Goal: Complete application form

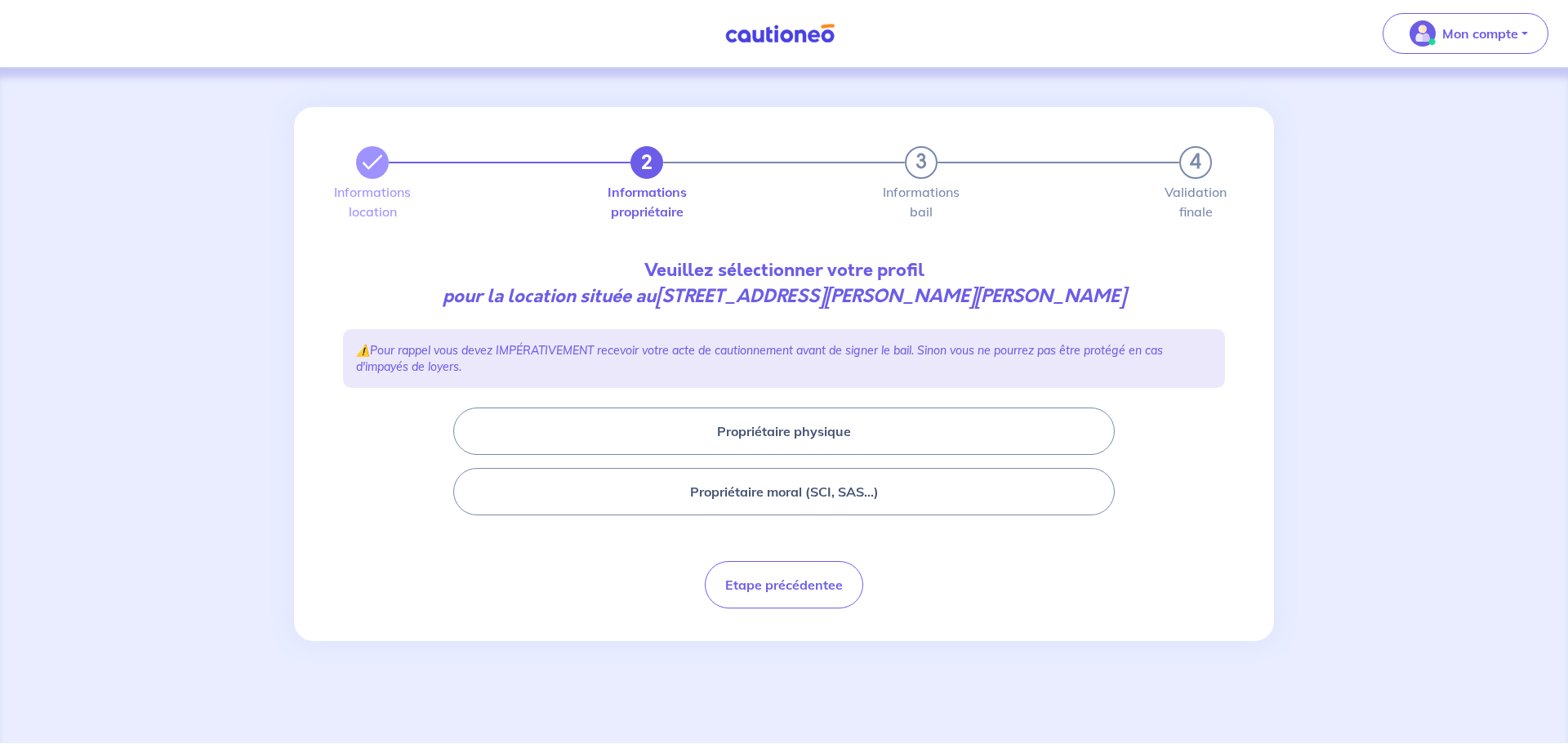
click at [806, 492] on button "Propriétaire moral (SCI, SAS...)" at bounding box center [784, 491] width 662 height 47
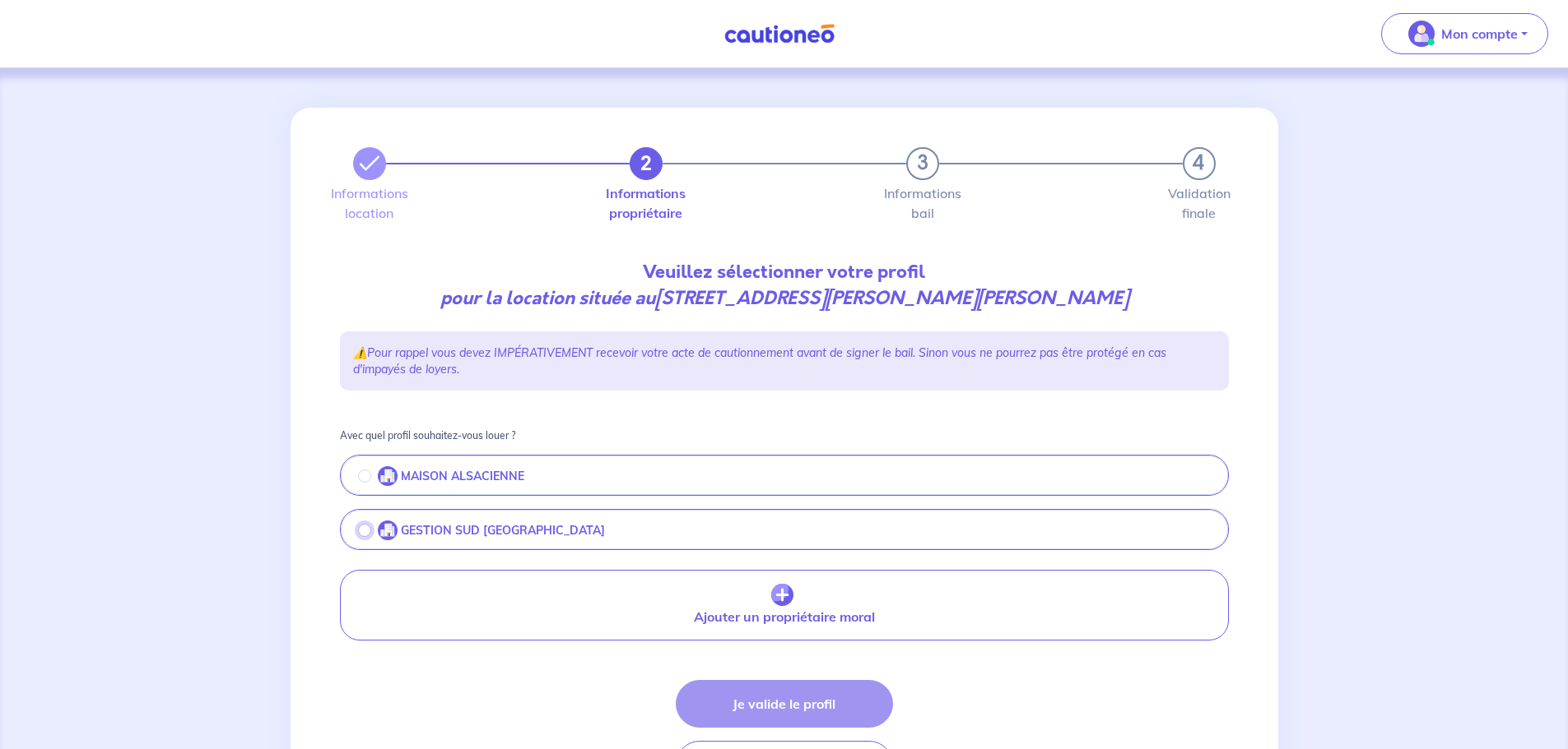
click at [364, 533] on input "radio" at bounding box center [365, 531] width 13 height 13
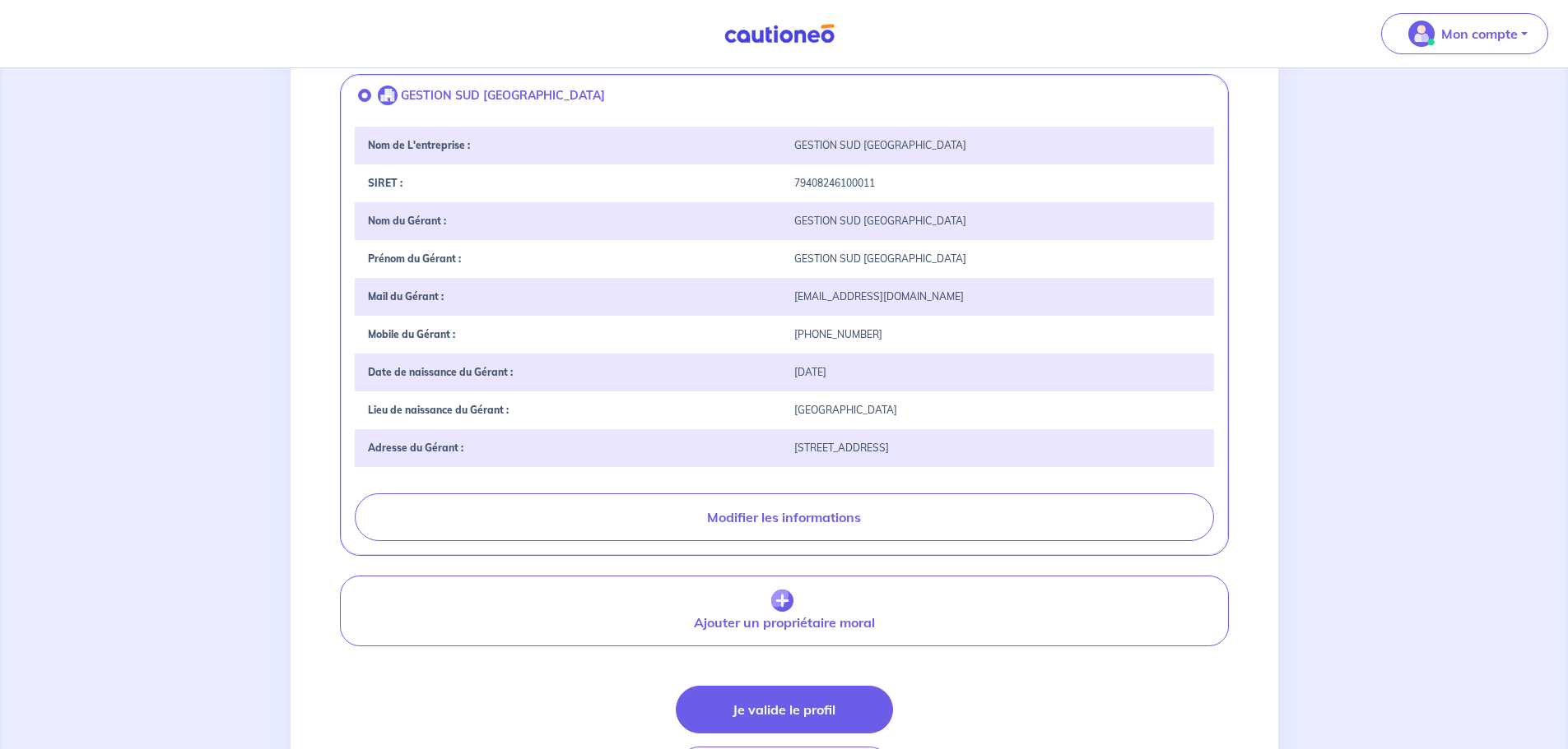
scroll to position [553, 0]
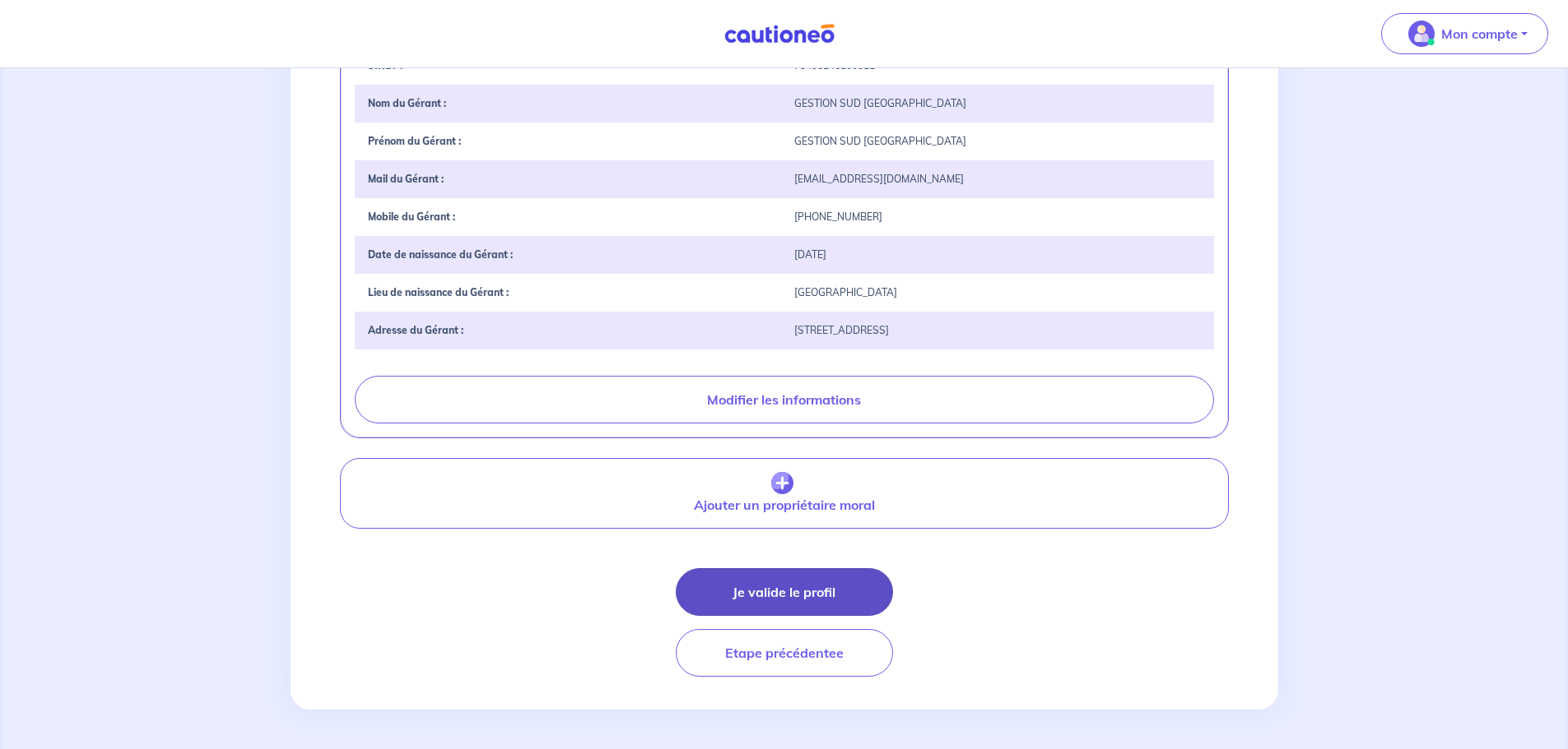
click at [777, 588] on button "Je valide le profil" at bounding box center [784, 592] width 217 height 47
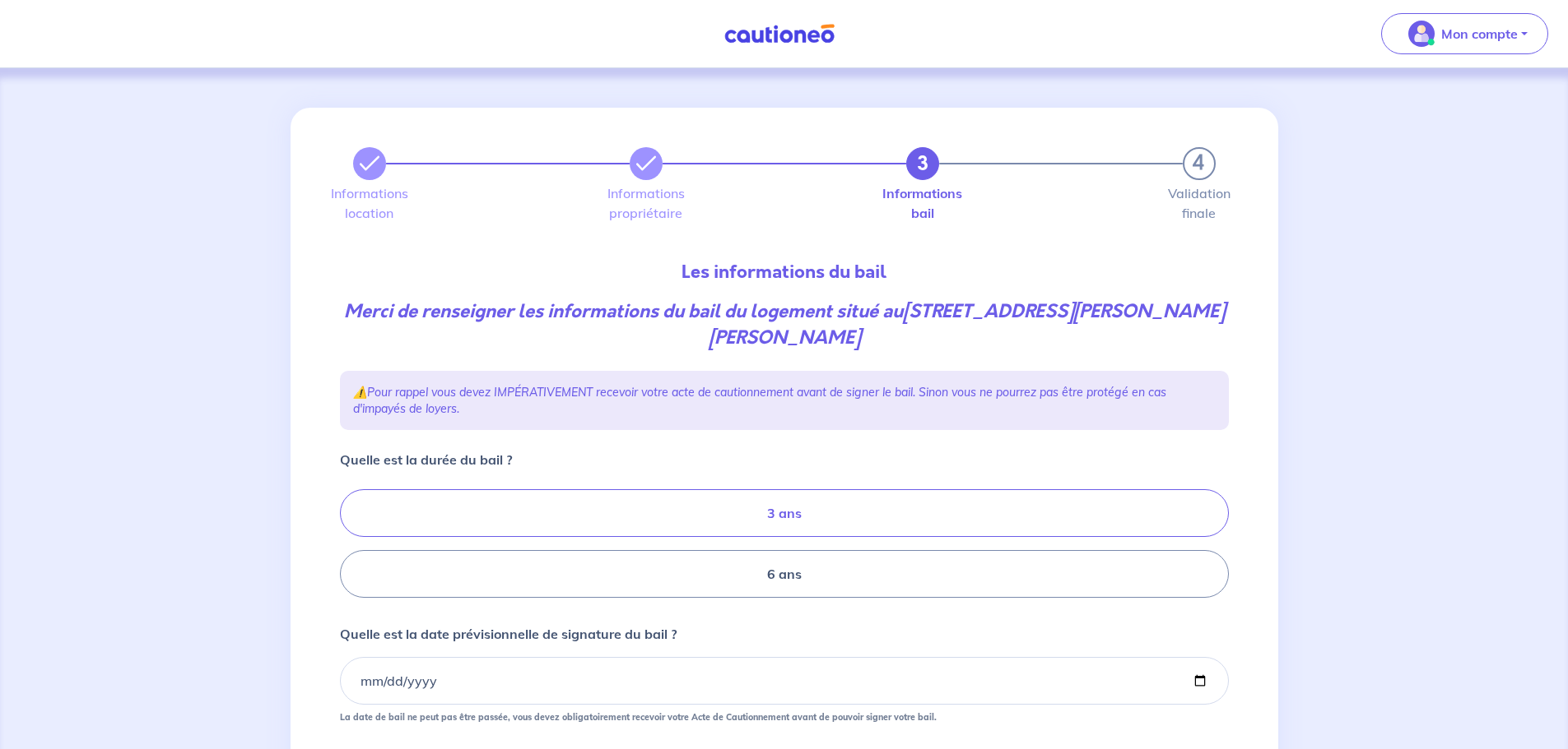
click at [892, 496] on label "3 ans" at bounding box center [784, 513] width 889 height 47
click at [351, 538] on input "3 ans" at bounding box center [345, 543] width 11 height 11
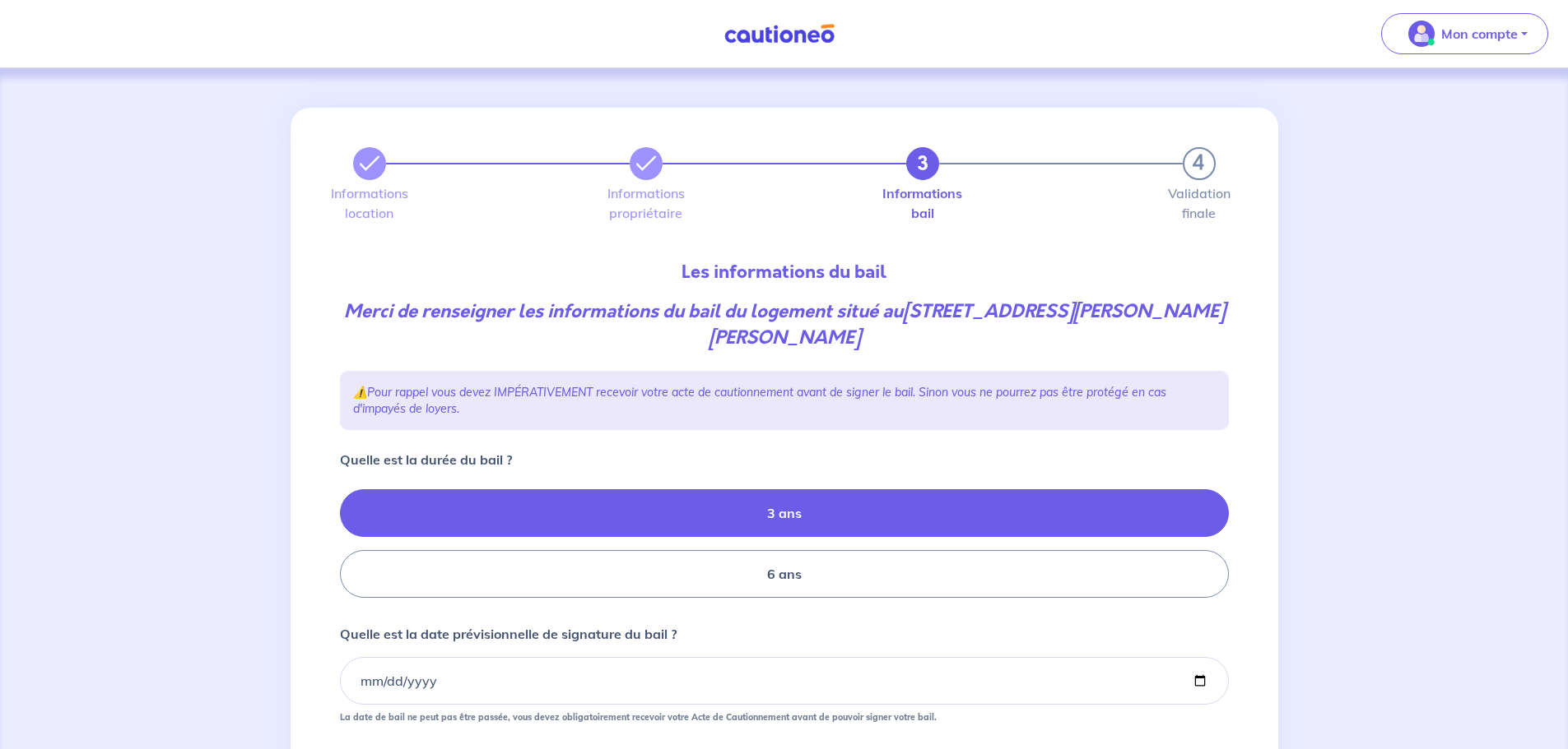
radio input "true"
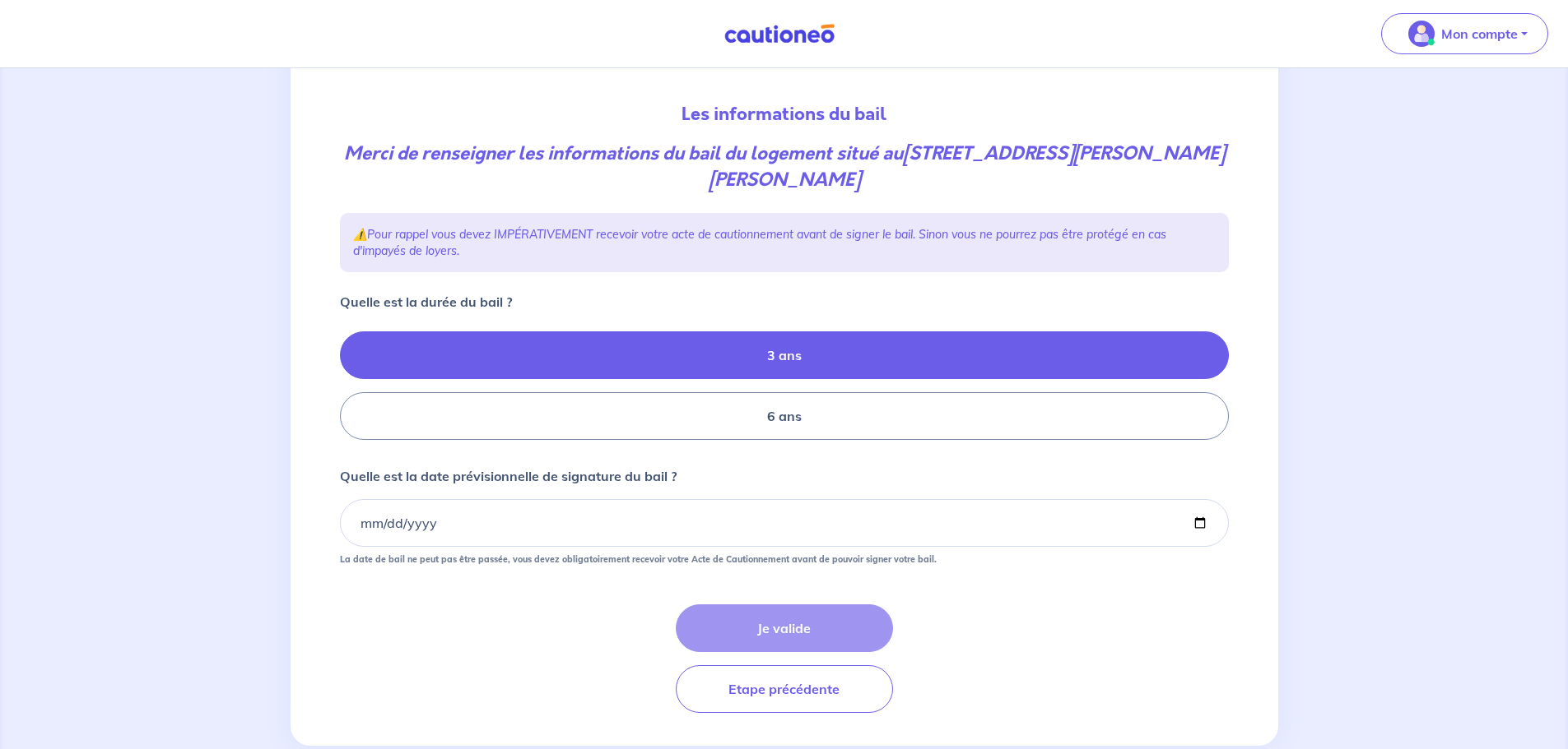
scroll to position [165, 0]
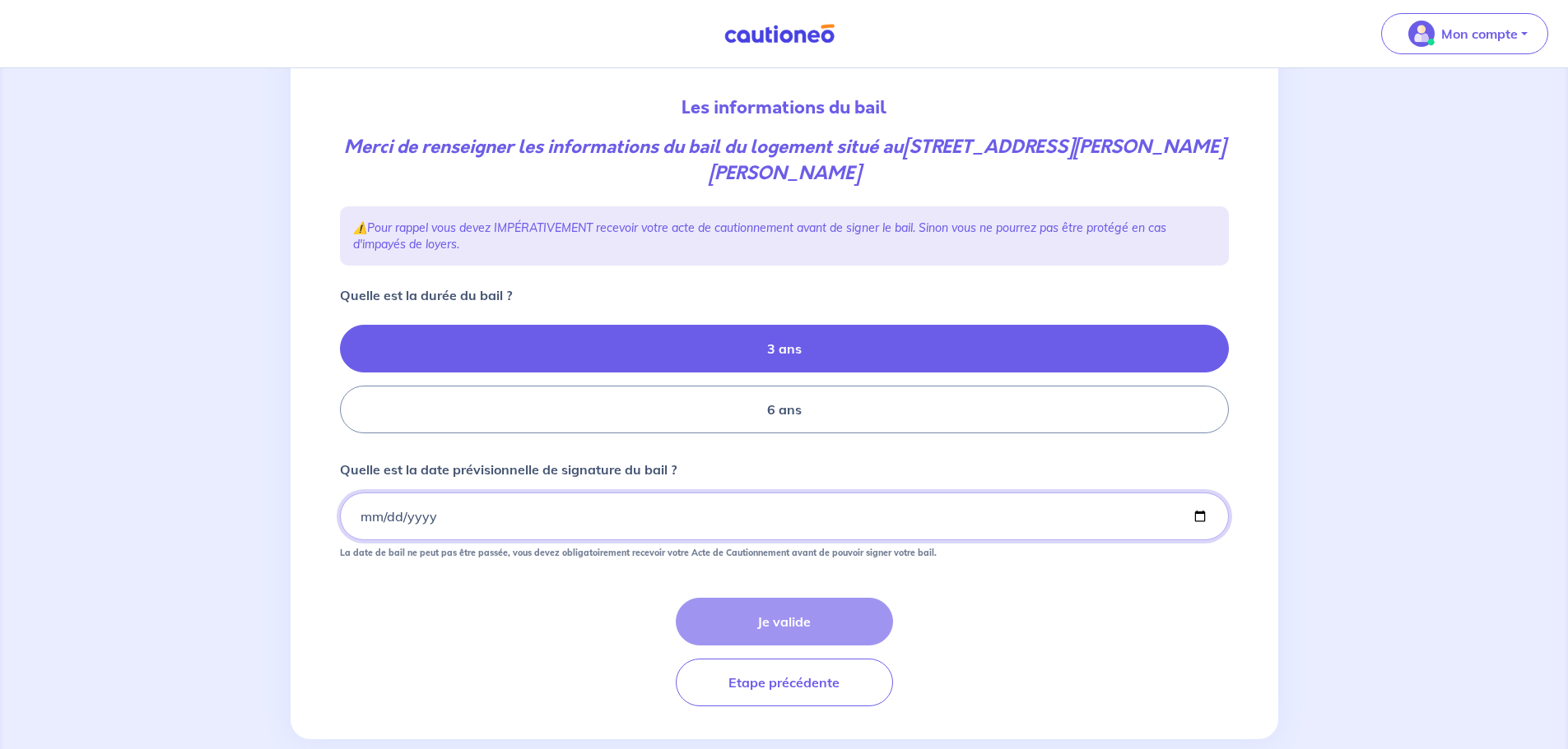
click at [387, 493] on input "Quelle est la date prévisionnelle de signature du bail ?" at bounding box center [784, 516] width 889 height 47
click at [389, 493] on input "Quelle est la date prévisionnelle de signature du bail ?" at bounding box center [784, 516] width 889 height 47
click at [440, 499] on input "Quelle est la date prévisionnelle de signature du bail ?" at bounding box center [784, 516] width 889 height 47
click at [359, 493] on input "Quelle est la date prévisionnelle de signature du bail ?" at bounding box center [784, 516] width 889 height 47
click at [1198, 493] on input "Quelle est la date prévisionnelle de signature du bail ?" at bounding box center [784, 516] width 889 height 47
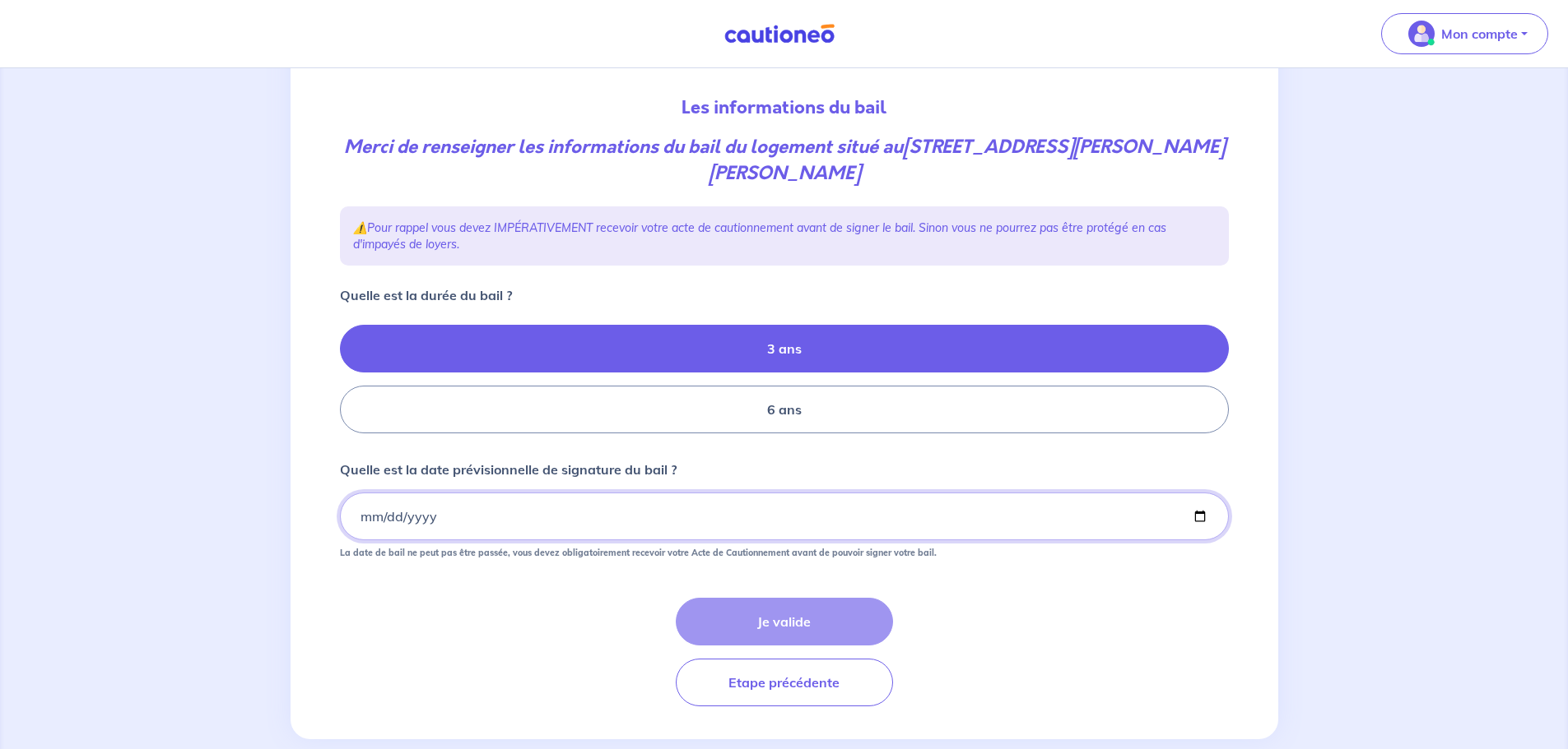
type input "[DATE]"
click at [791, 598] on button "Je valide" at bounding box center [784, 622] width 217 height 47
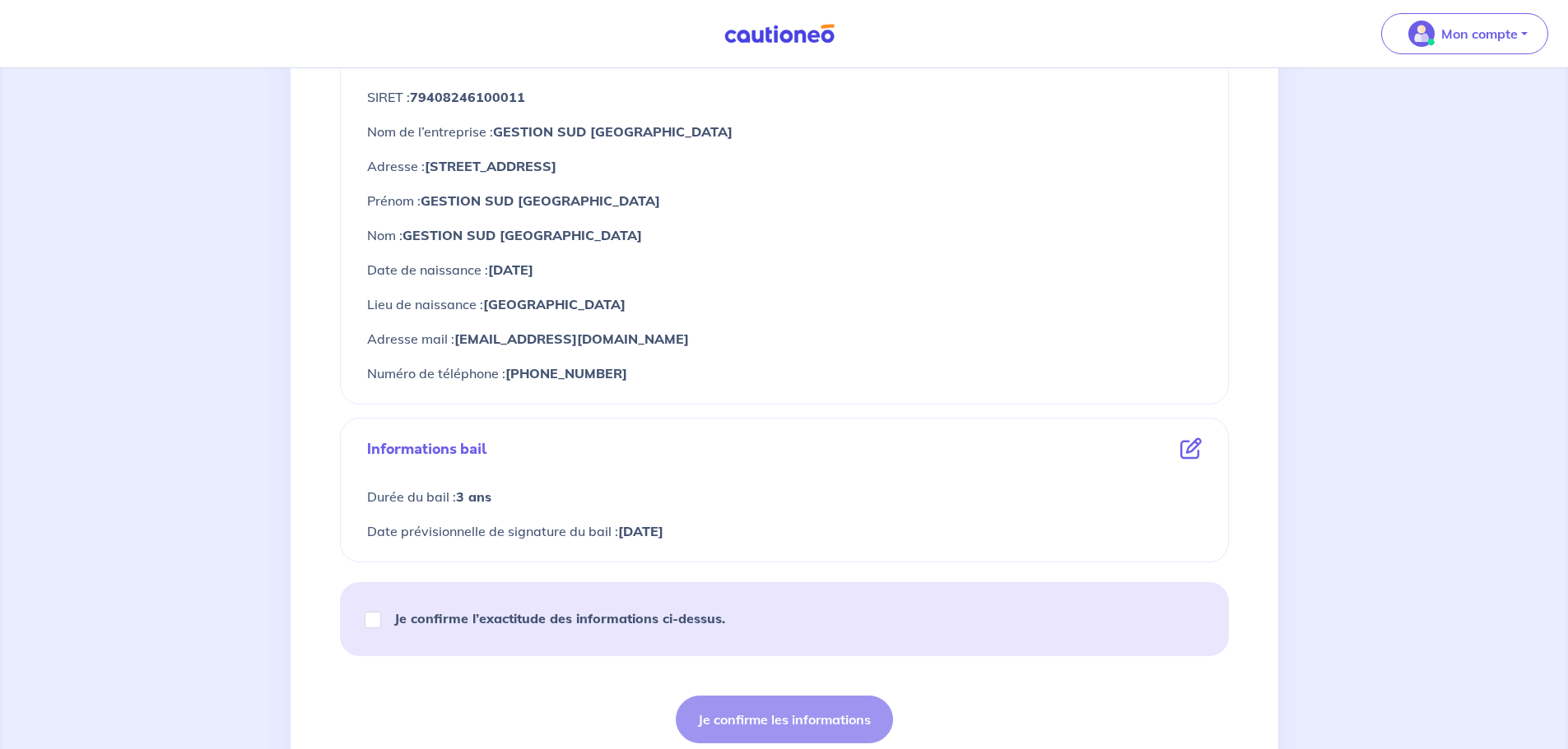
scroll to position [658, 0]
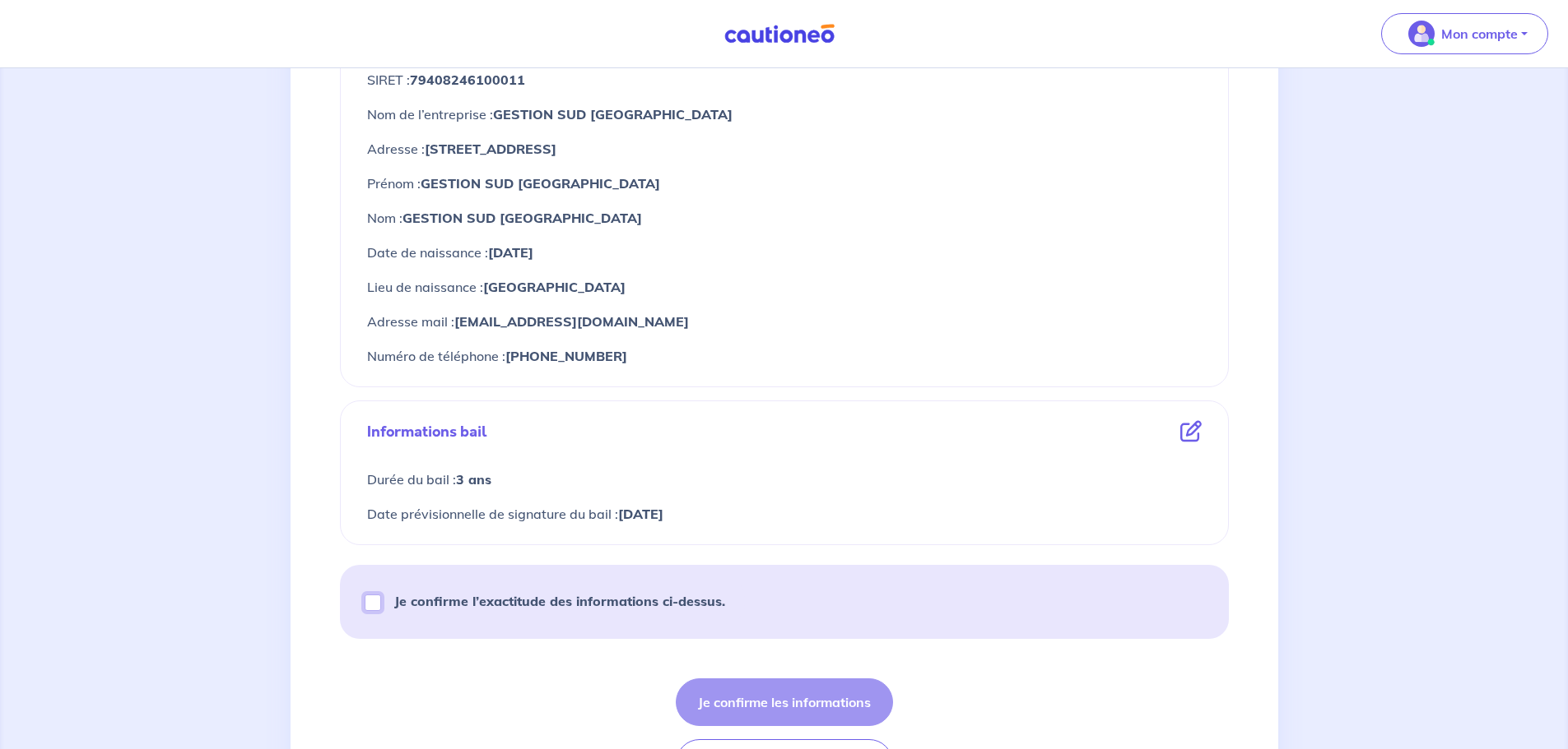
click at [372, 600] on input "Je confirme l’exactitude des informations ci-dessus." at bounding box center [373, 603] width 17 height 17
checkbox input "true"
click at [787, 714] on button "Je confirme les informations" at bounding box center [784, 702] width 217 height 47
